Goal: Task Accomplishment & Management: Manage account settings

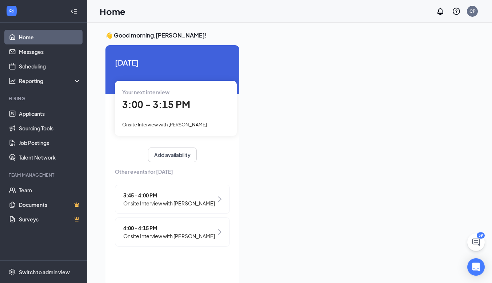
click at [192, 106] on div "3:00 - 3:15 PM" at bounding box center [175, 104] width 107 height 15
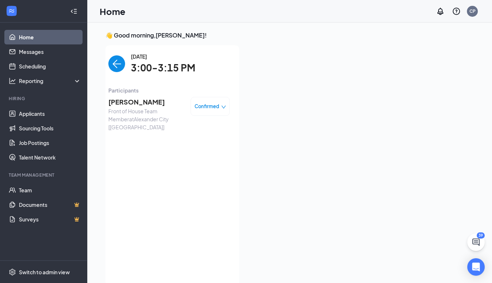
scroll to position [3, 0]
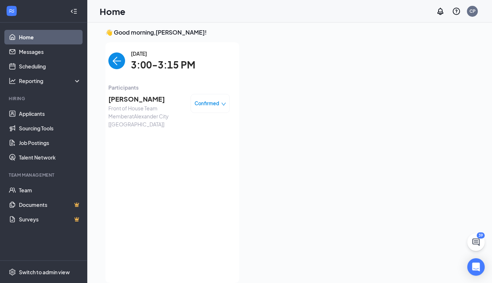
click at [212, 104] on span "Confirmed" at bounding box center [207, 103] width 25 height 7
click at [136, 104] on span "Front of House Team Member at [GEOGRAPHIC_DATA] [AL]" at bounding box center [146, 116] width 76 height 24
click at [142, 91] on div "[PERSON_NAME] Front of House Team Member at [GEOGRAPHIC_DATA] [AL] Confirmed" at bounding box center [168, 110] width 121 height 39
click at [39, 117] on link "Applicants" at bounding box center [50, 113] width 62 height 15
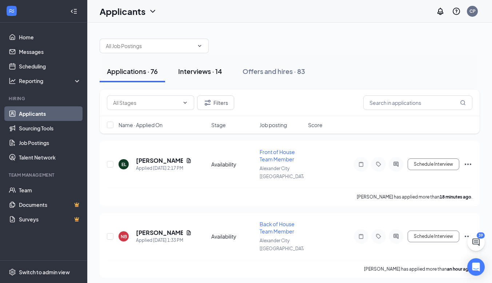
click at [203, 64] on button "Interviews · 14" at bounding box center [200, 71] width 59 height 22
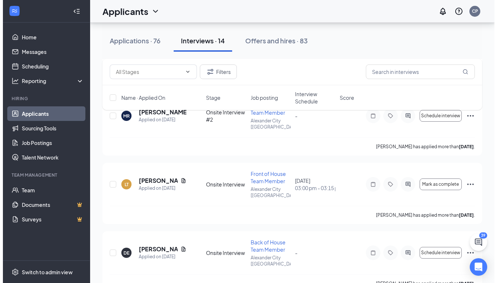
scroll to position [123, 0]
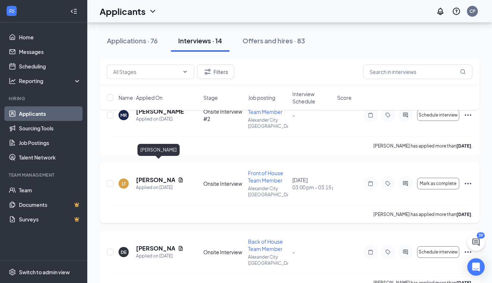
click at [146, 176] on h5 "[PERSON_NAME]" at bounding box center [155, 180] width 39 height 8
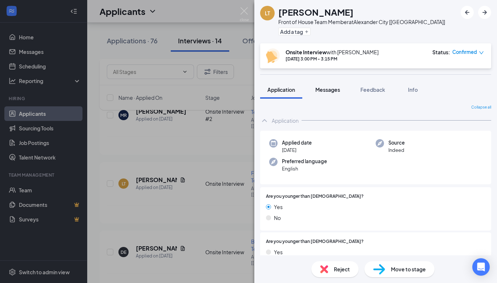
click at [335, 92] on span "Messages" at bounding box center [328, 89] width 25 height 7
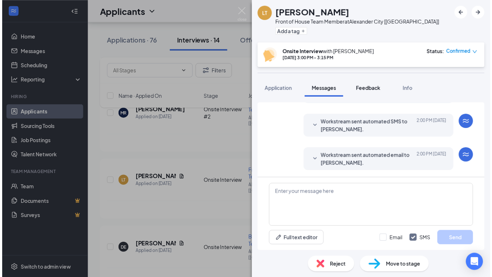
scroll to position [263, 0]
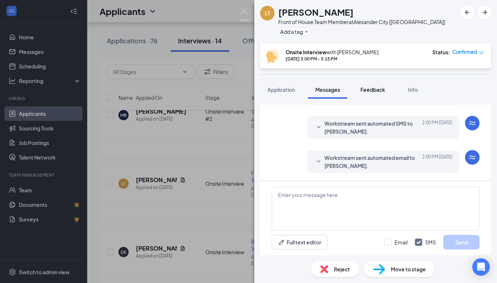
click at [369, 88] on span "Feedback" at bounding box center [373, 89] width 25 height 7
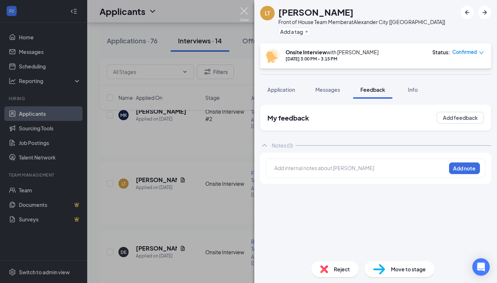
click at [244, 9] on img at bounding box center [244, 14] width 9 height 14
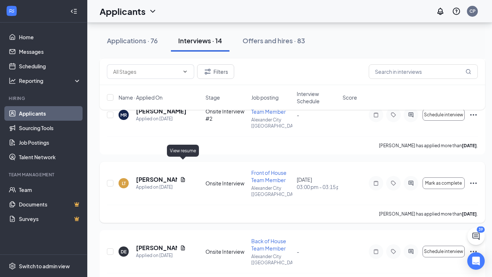
click at [184, 177] on icon "Document" at bounding box center [183, 179] width 4 height 5
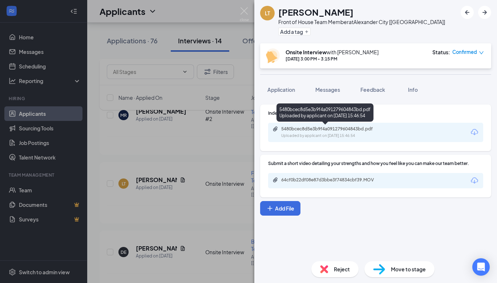
click at [339, 131] on div "5480bcec8d5e3b9f4a091279604843bd.pdf" at bounding box center [332, 129] width 102 height 6
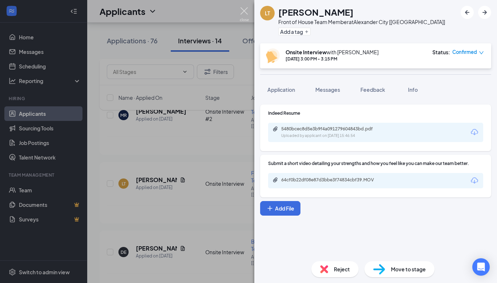
click at [244, 12] on img at bounding box center [244, 14] width 9 height 14
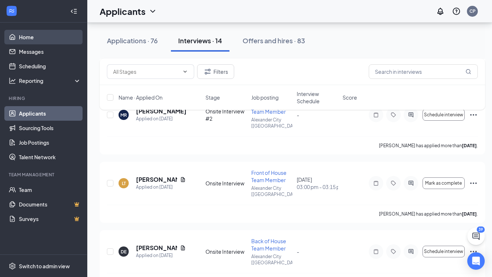
click at [28, 38] on link "Home" at bounding box center [50, 37] width 62 height 15
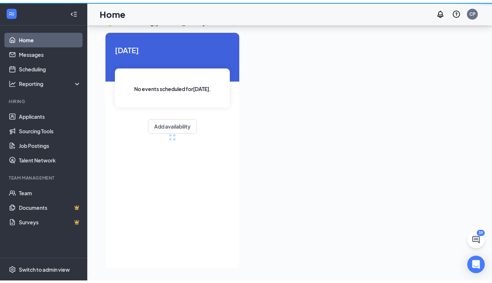
scroll to position [15, 0]
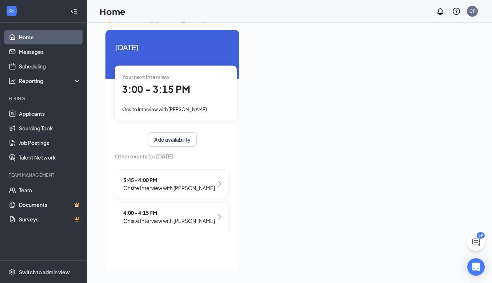
click at [475, 234] on button at bounding box center [475, 241] width 17 height 17
click at [357, 273] on div "39" at bounding box center [358, 274] width 6 height 6
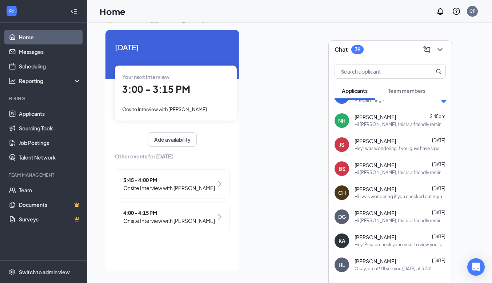
scroll to position [0, 0]
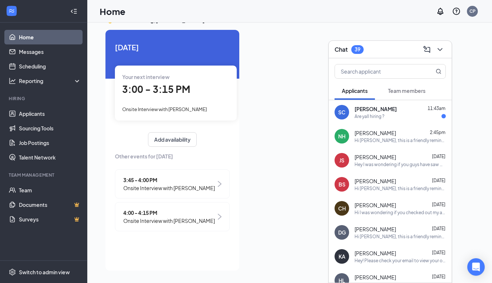
click at [401, 89] on span "Team members" at bounding box center [406, 90] width 37 height 7
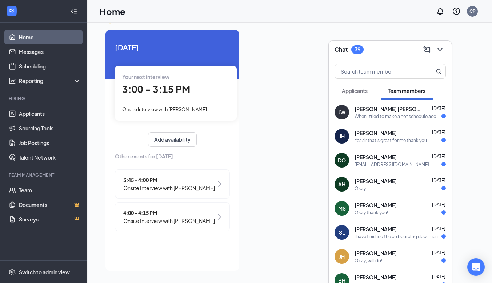
click at [360, 112] on span "[PERSON_NAME] [PERSON_NAME]" at bounding box center [387, 108] width 65 height 7
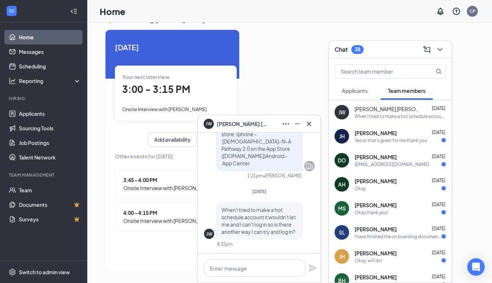
click at [309, 123] on icon "Cross" at bounding box center [309, 123] width 4 height 4
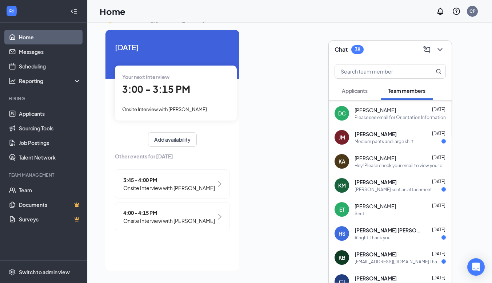
scroll to position [298, 0]
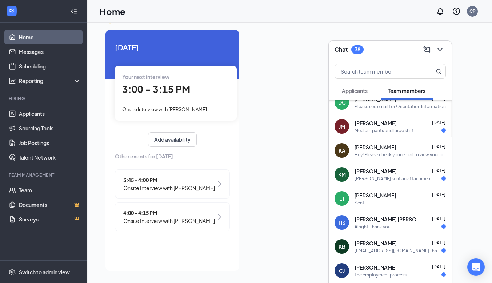
click at [440, 49] on icon "ChevronDown" at bounding box center [440, 49] width 9 height 9
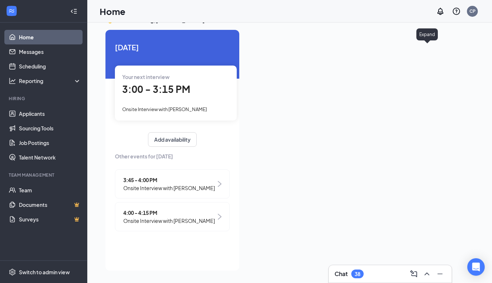
scroll to position [0, 0]
